Goal: Find specific page/section: Find specific page/section

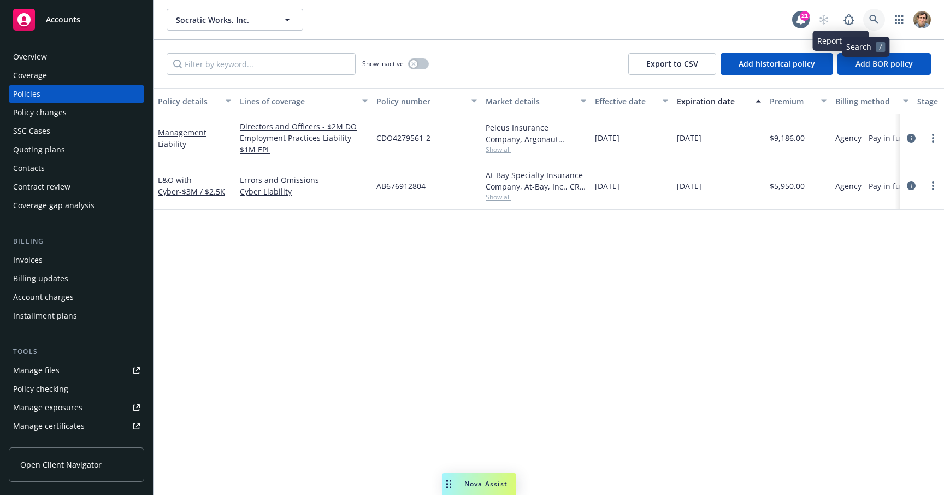
click at [863, 15] on link at bounding box center [874, 20] width 22 height 22
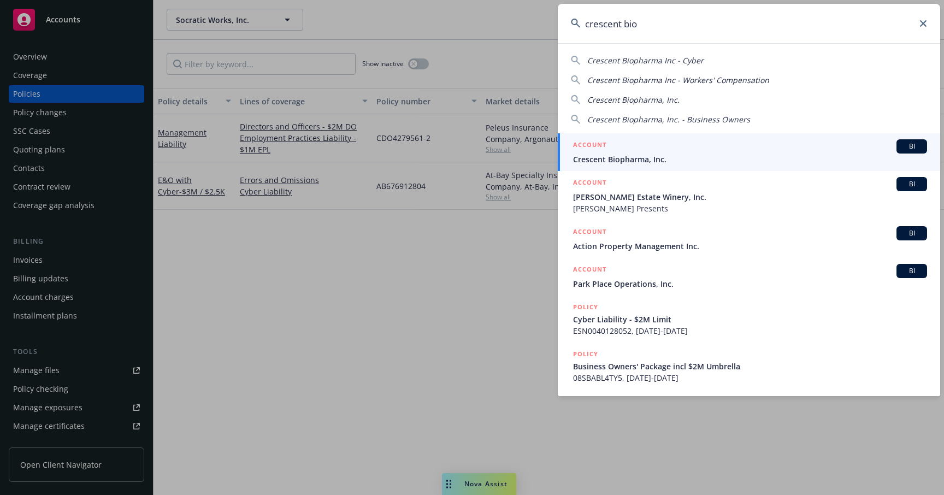
type input "crescent bio"
click at [712, 155] on span "Crescent Biopharma, Inc." at bounding box center [750, 158] width 354 height 11
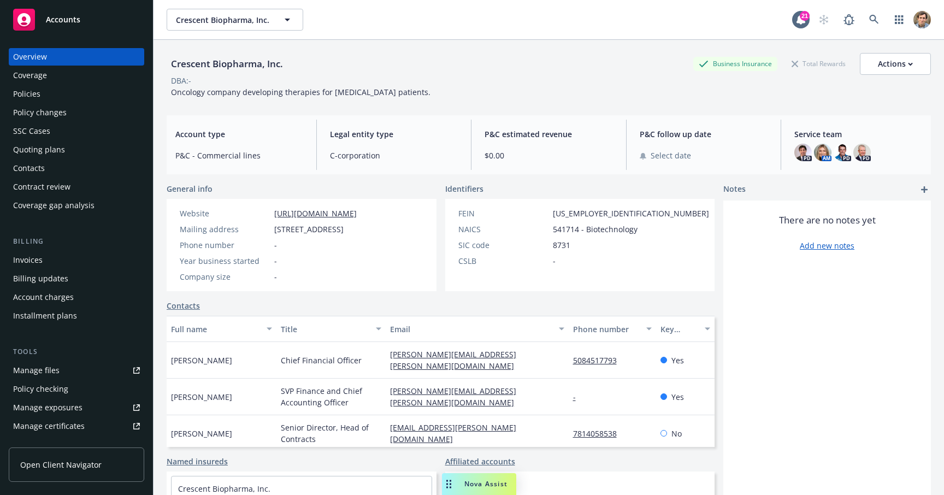
click at [62, 110] on div "Policy changes" at bounding box center [40, 112] width 54 height 17
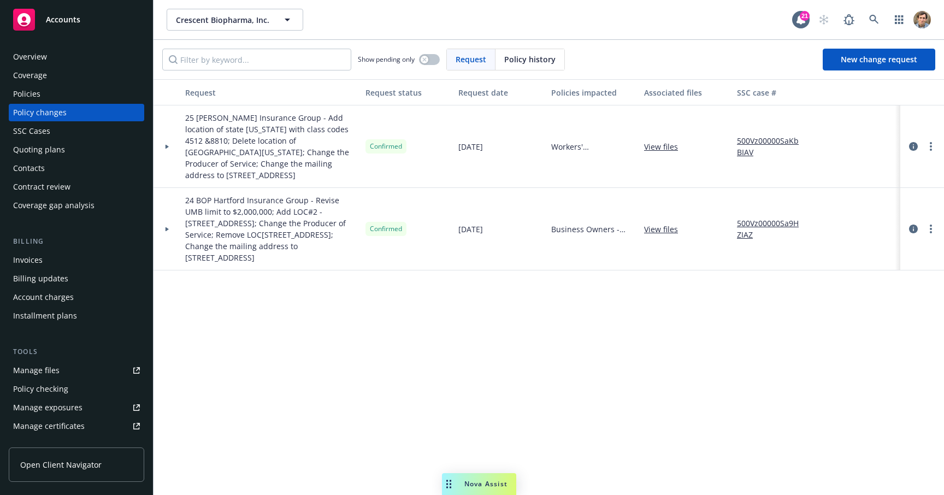
click at [77, 100] on div "Policies" at bounding box center [76, 93] width 127 height 17
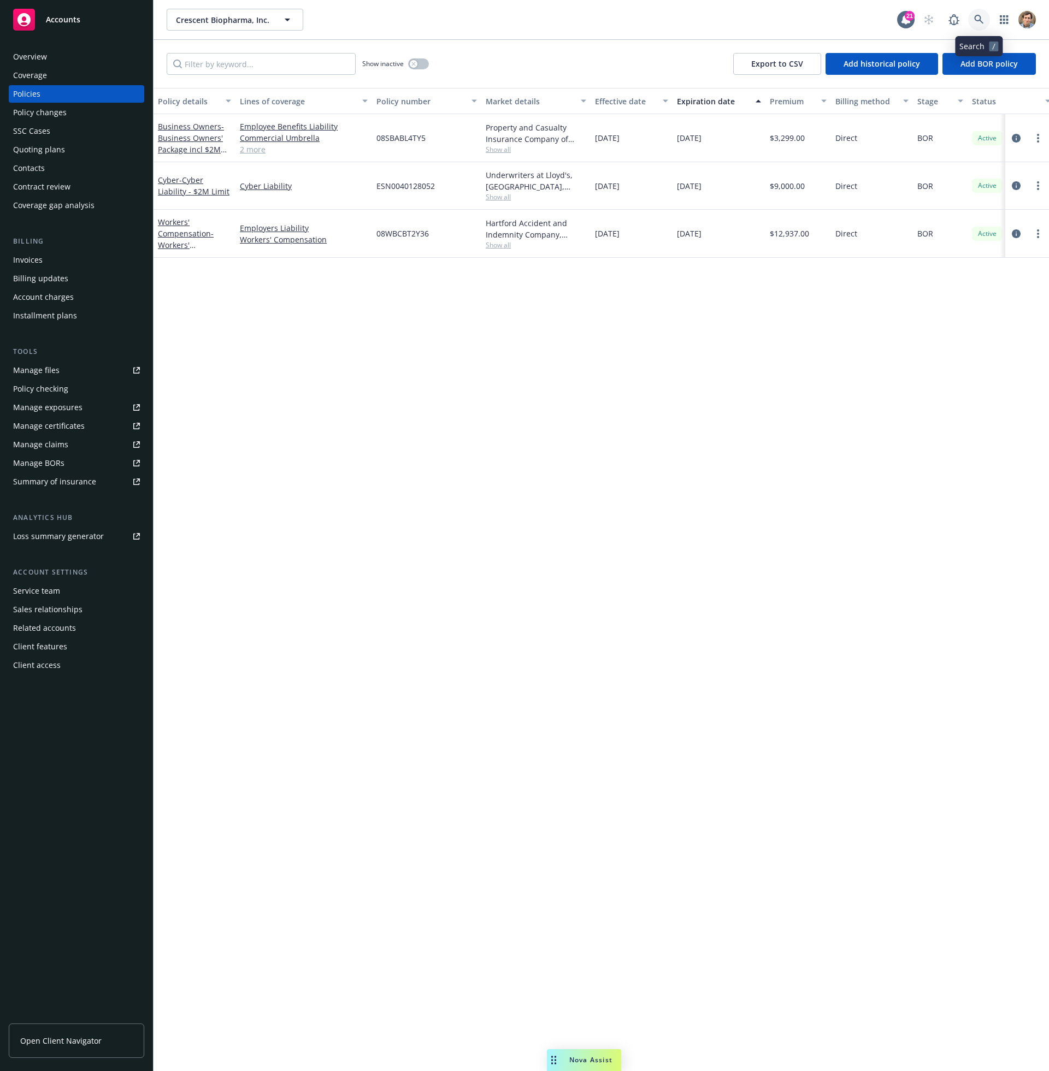
click at [943, 21] on icon at bounding box center [979, 20] width 10 height 10
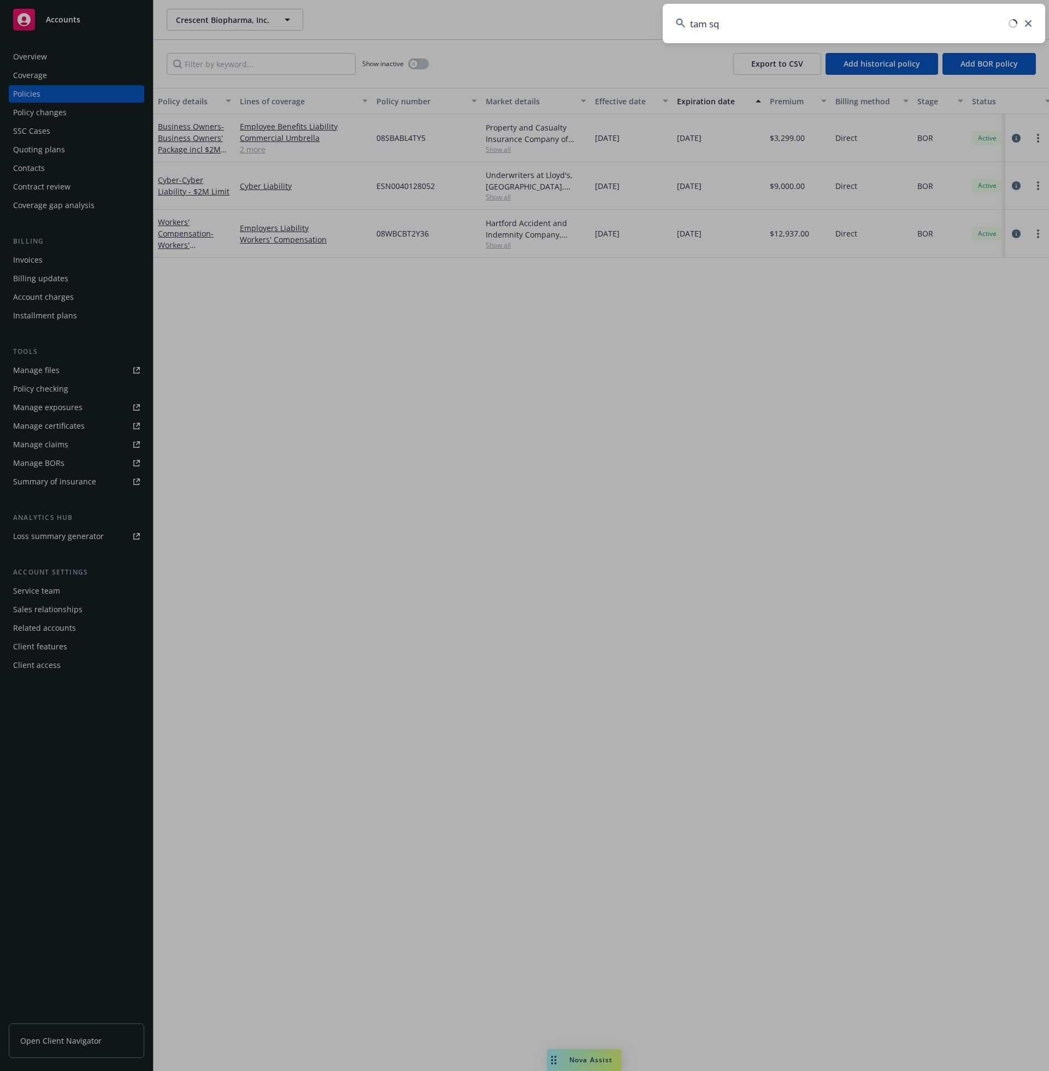
type input "tam squ"
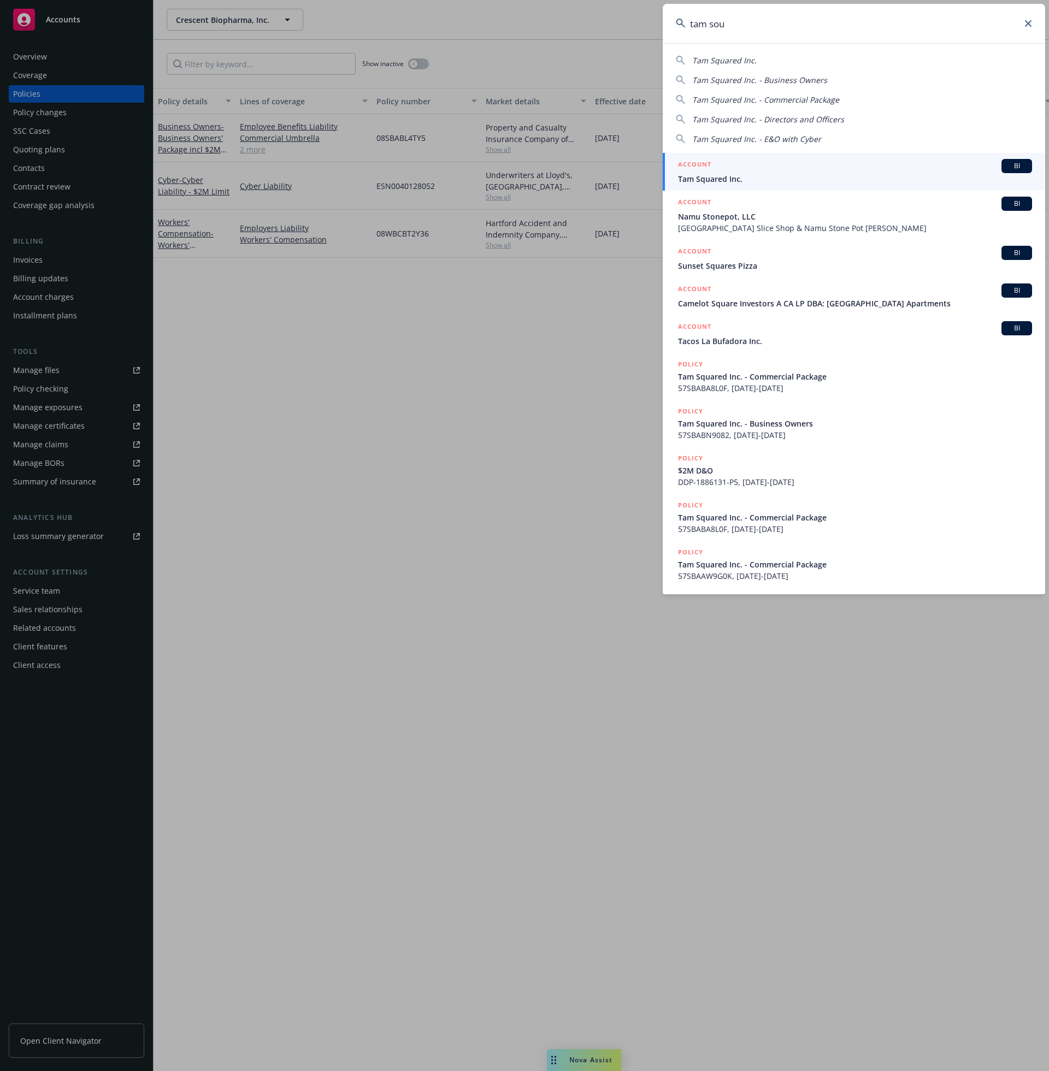
drag, startPoint x: 974, startPoint y: 21, endPoint x: 881, endPoint y: 171, distance: 176.9
click at [881, 171] on div "ACCOUNT BI" at bounding box center [855, 166] width 354 height 14
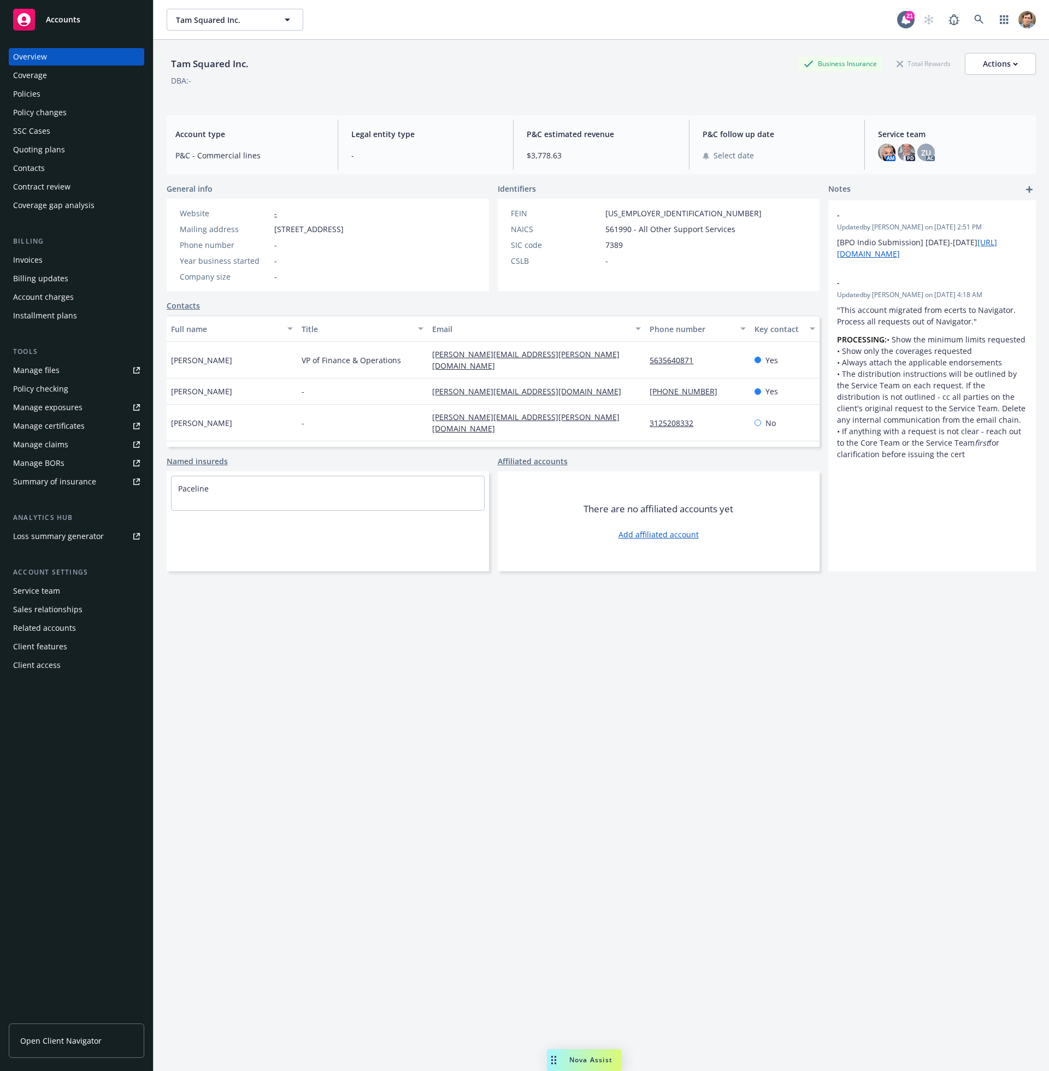
click at [56, 94] on div "Policies" at bounding box center [76, 93] width 127 height 17
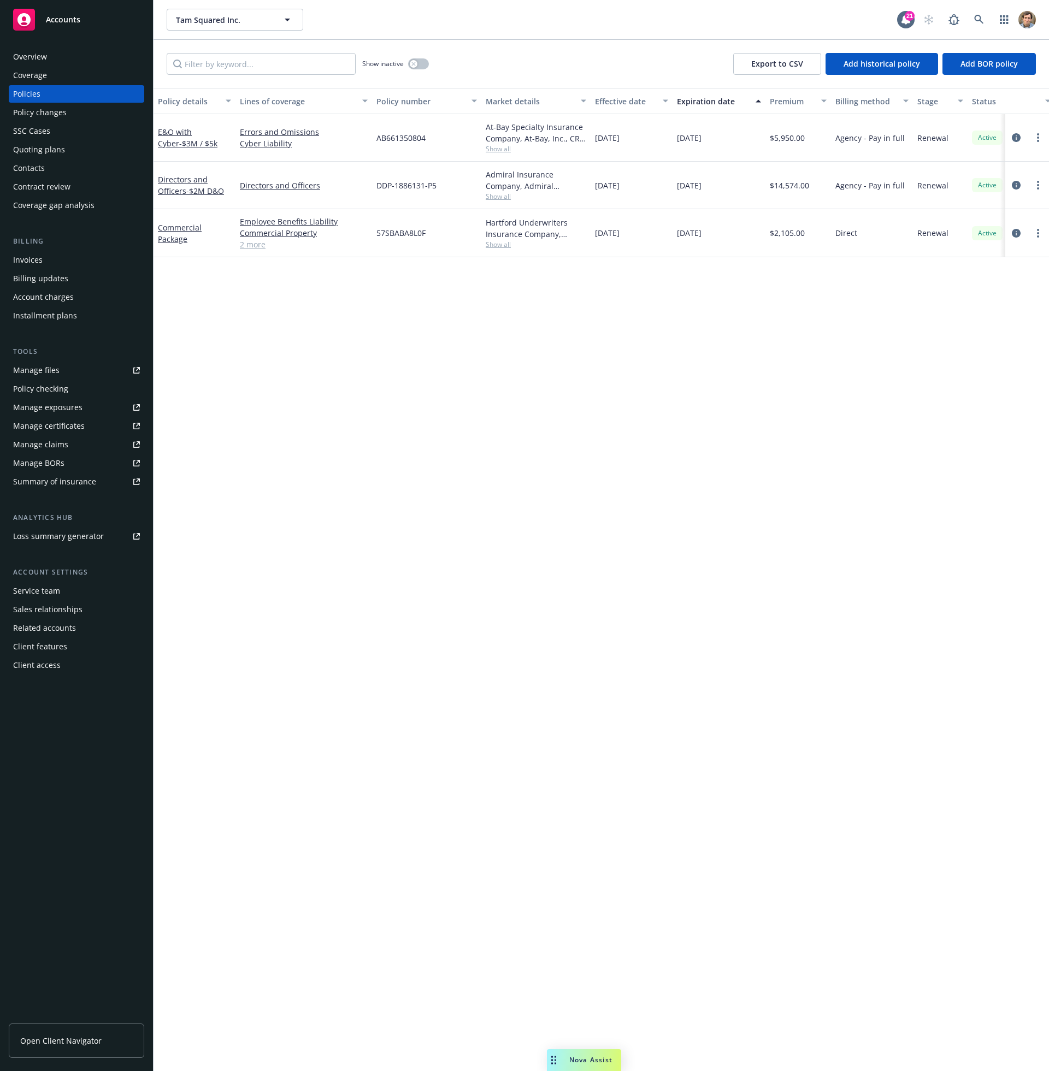
click at [507, 151] on span "Show all" at bounding box center [536, 148] width 100 height 9
click at [482, 454] on div "Policy details Lines of coverage Policy number Market details Effective date Ex…" at bounding box center [600, 579] width 895 height 983
